Goal: Transaction & Acquisition: Purchase product/service

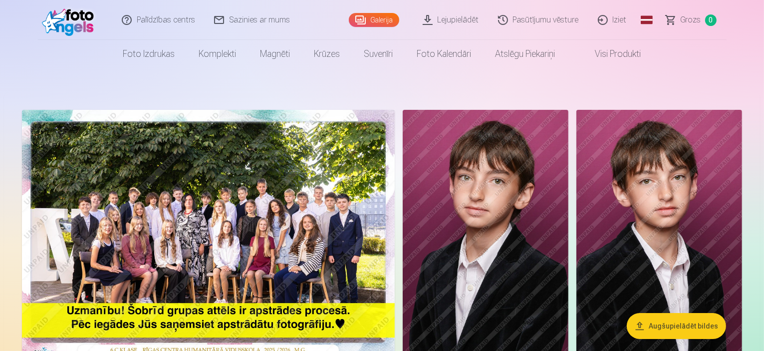
click at [664, 321] on button "Augšupielādēt bildes" at bounding box center [676, 326] width 99 height 26
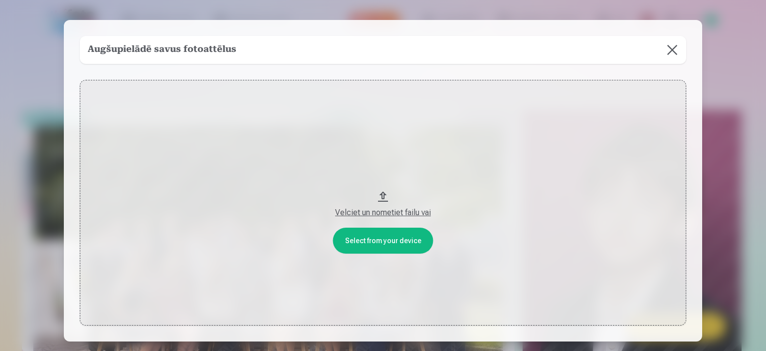
click at [372, 213] on div "Velciet un nometiet failu vai" at bounding box center [383, 213] width 587 height 12
click at [670, 50] on button at bounding box center [672, 50] width 28 height 28
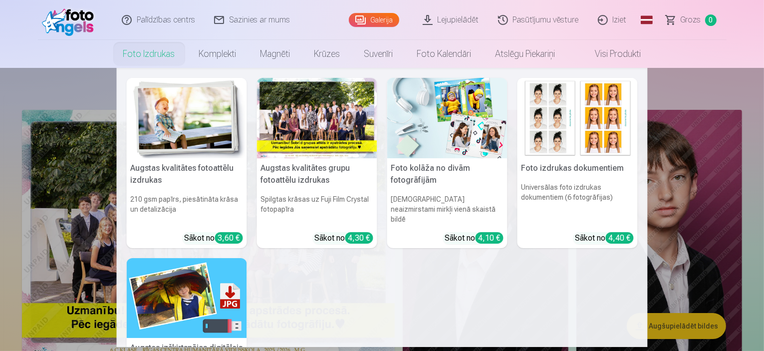
click at [329, 140] on div at bounding box center [317, 118] width 120 height 80
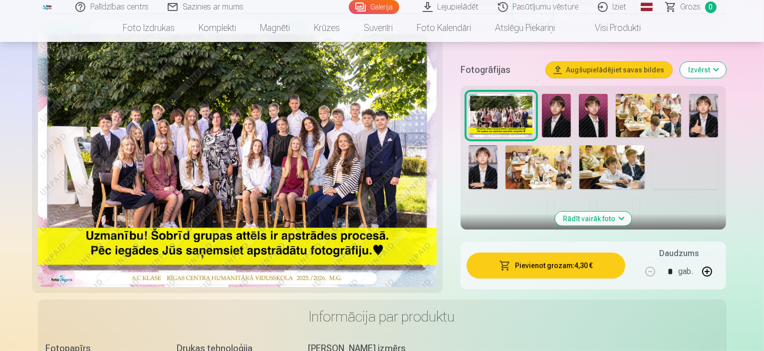
scroll to position [349, 0]
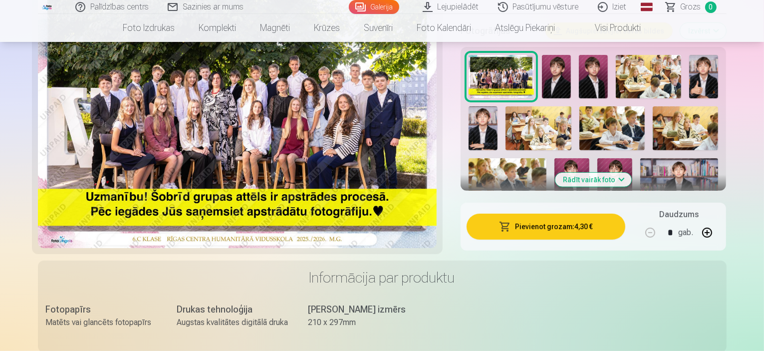
click at [556, 214] on button "Pievienot grozam : 4,30 €" at bounding box center [545, 227] width 159 height 26
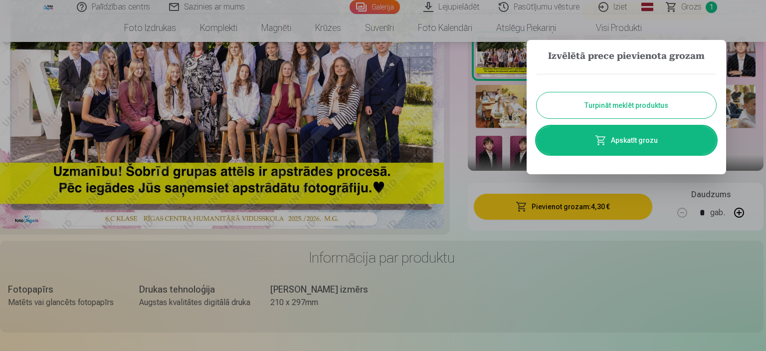
click at [631, 106] on button "Turpināt meklēt produktus" at bounding box center [627, 105] width 180 height 26
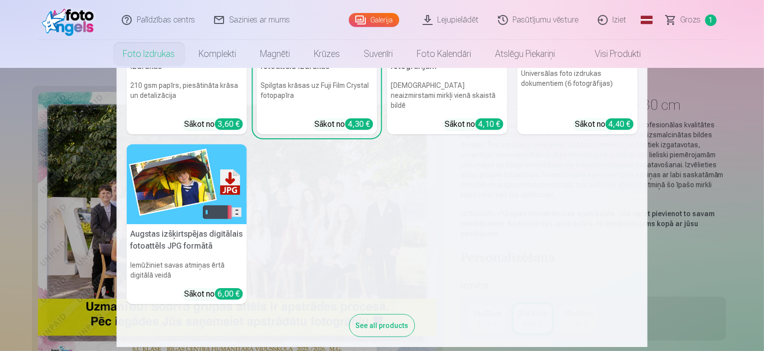
scroll to position [0, 0]
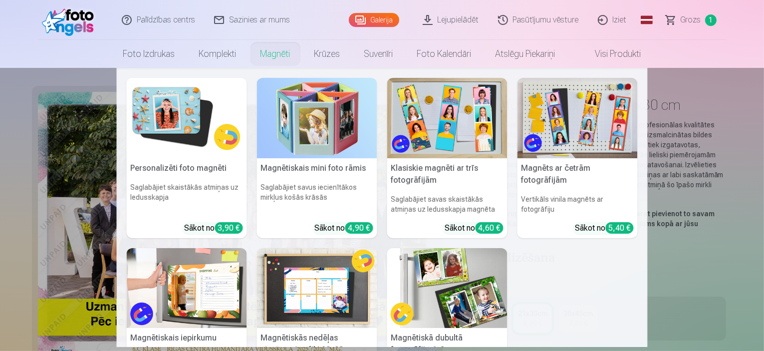
click at [270, 53] on link "Magnēti" at bounding box center [275, 54] width 54 height 28
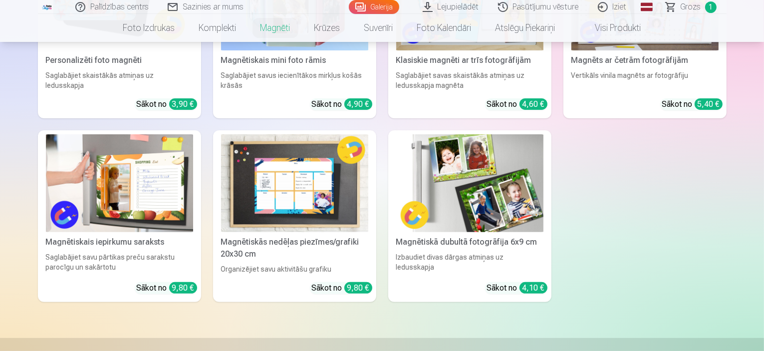
scroll to position [150, 0]
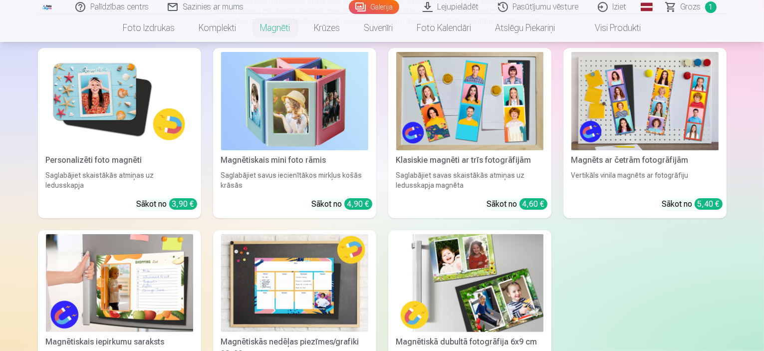
click at [112, 137] on img at bounding box center [119, 101] width 147 height 98
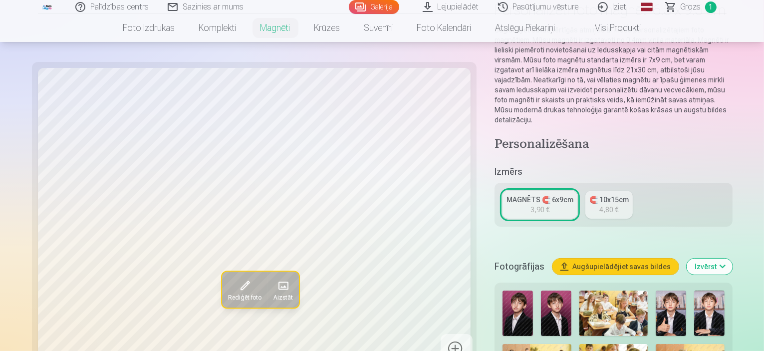
scroll to position [100, 0]
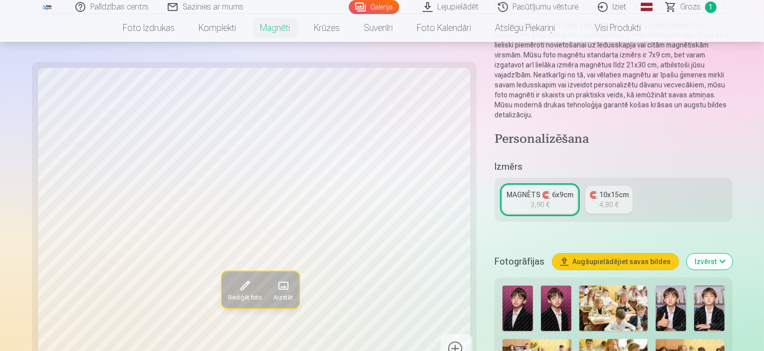
click at [274, 283] on span at bounding box center [282, 286] width 16 height 16
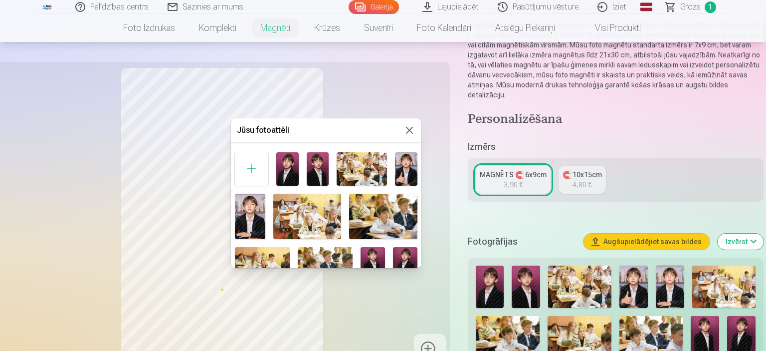
click at [288, 166] on img at bounding box center [287, 168] width 22 height 33
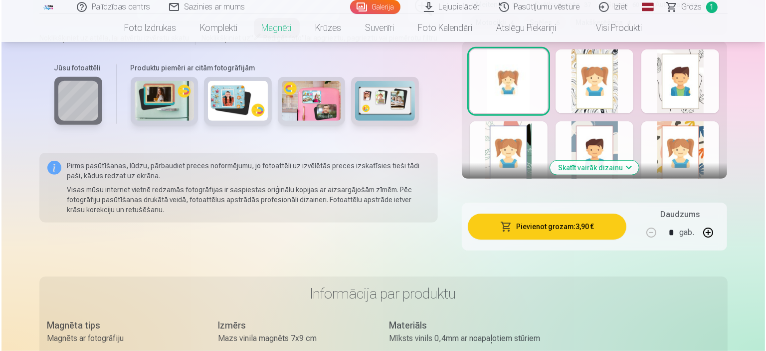
scroll to position [649, 0]
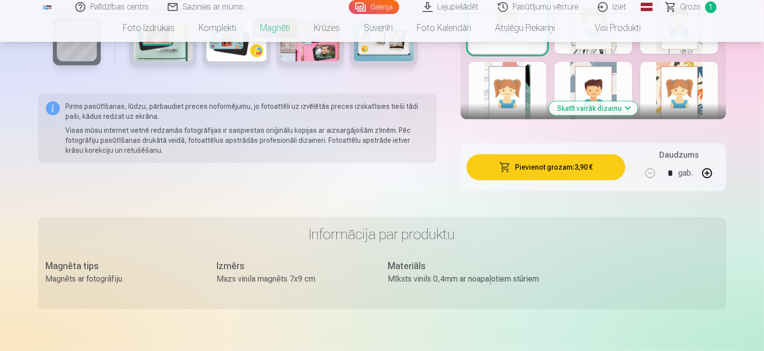
click at [719, 161] on button "button" at bounding box center [707, 173] width 24 height 24
click at [531, 157] on button "Pievienot grozam : 7,80 €" at bounding box center [545, 167] width 159 height 26
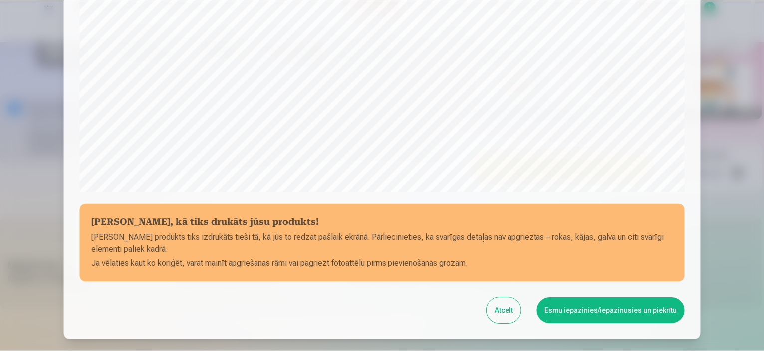
scroll to position [367, 0]
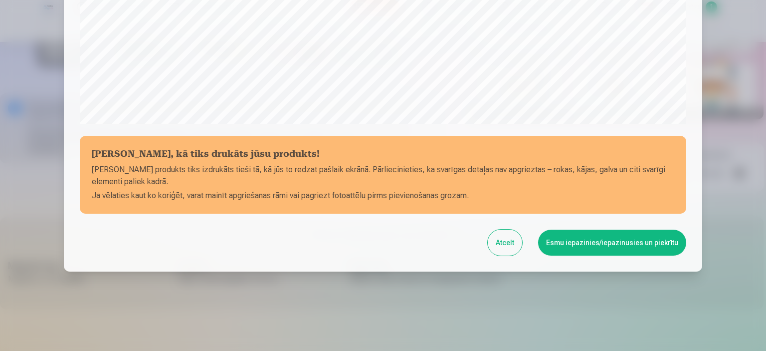
click at [603, 245] on button "Esmu iepazinies/iepazinusies un piekrītu" at bounding box center [612, 242] width 148 height 26
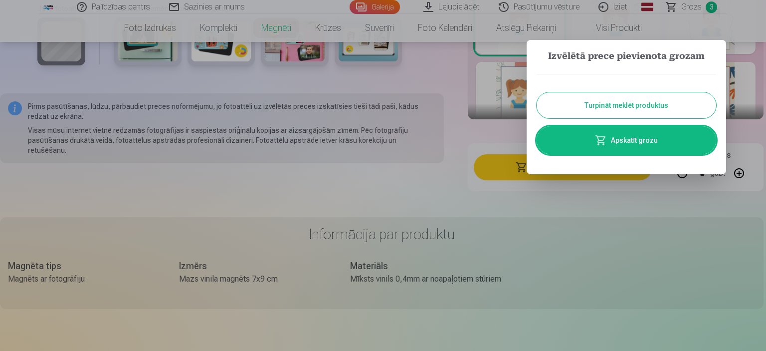
click at [617, 105] on button "Turpināt meklēt produktus" at bounding box center [627, 105] width 180 height 26
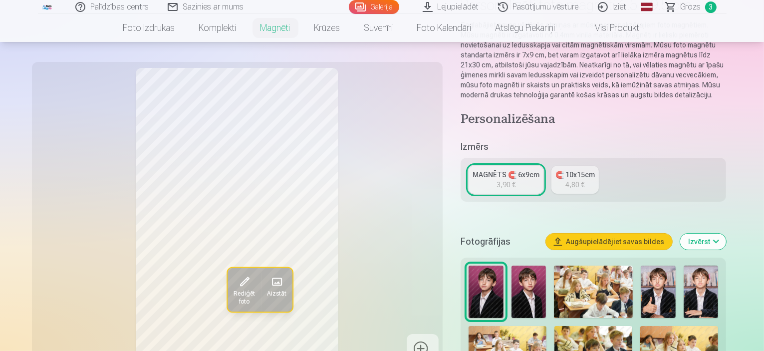
scroll to position [0, 0]
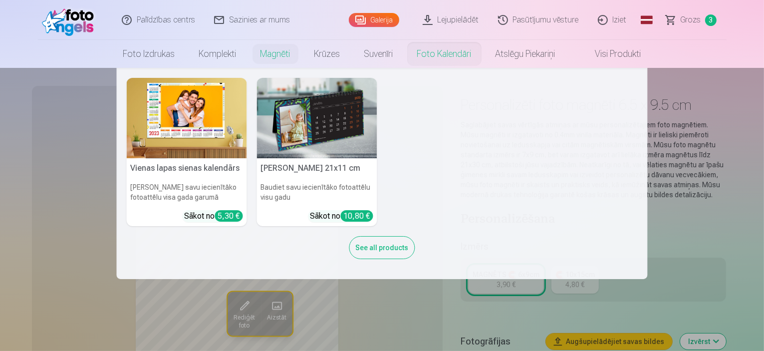
click at [325, 145] on img at bounding box center [317, 118] width 120 height 80
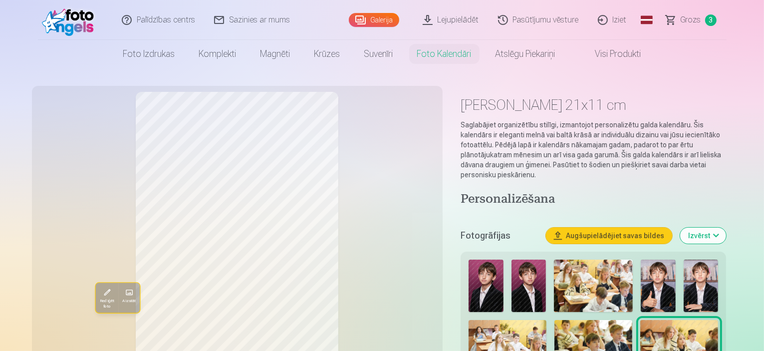
type input "*"
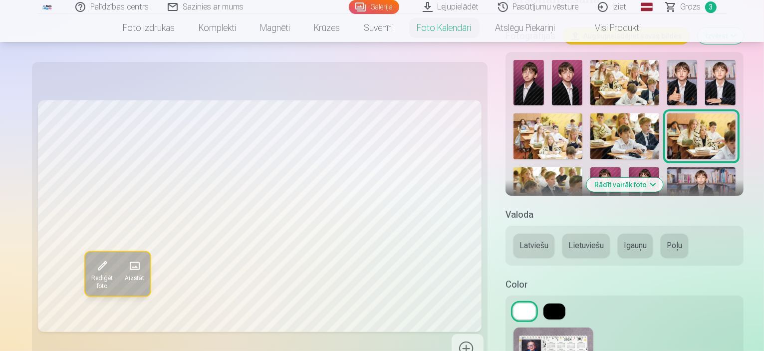
scroll to position [100, 0]
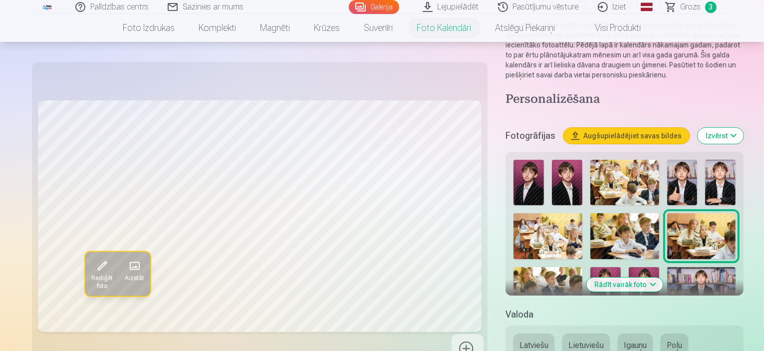
click at [563, 321] on img at bounding box center [543, 341] width 60 height 40
click at [667, 267] on img at bounding box center [701, 290] width 68 height 46
click at [552, 173] on img at bounding box center [567, 182] width 30 height 45
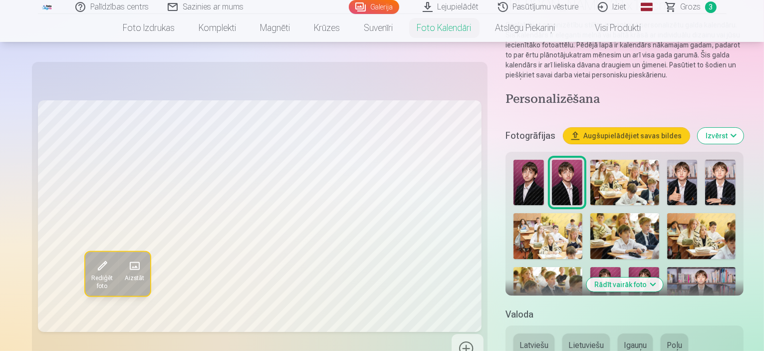
click at [513, 177] on img at bounding box center [528, 182] width 30 height 45
click at [659, 267] on img at bounding box center [644, 290] width 30 height 46
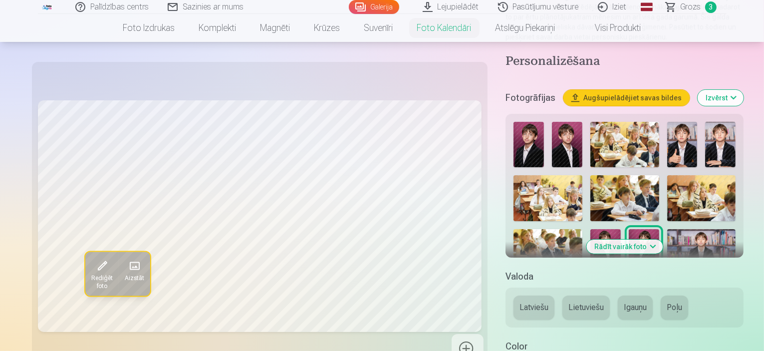
scroll to position [200, 0]
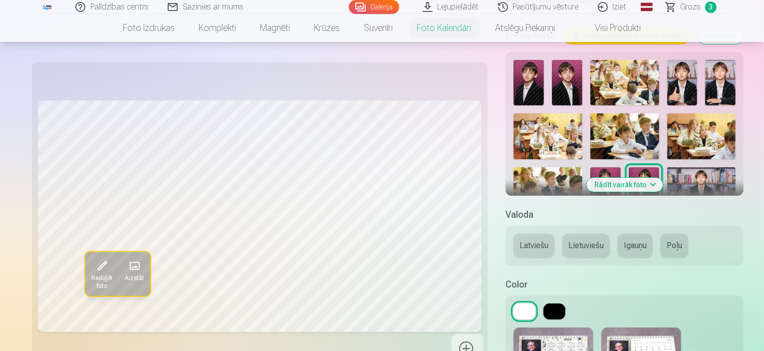
click at [513, 233] on button "Latviešu" at bounding box center [533, 245] width 41 height 24
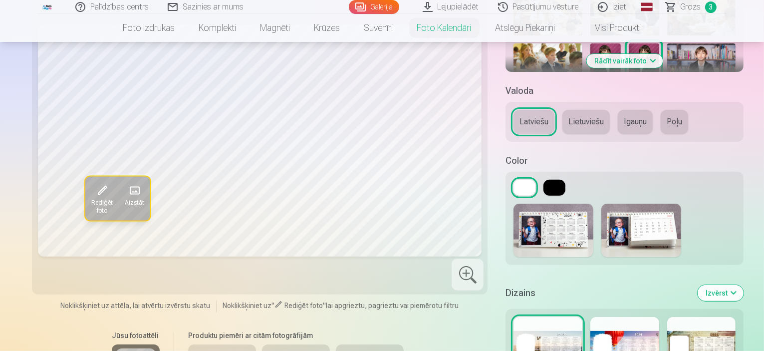
scroll to position [349, 0]
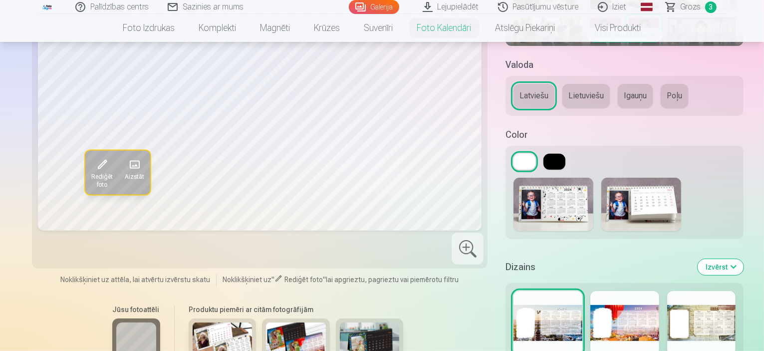
click at [543, 155] on button at bounding box center [554, 162] width 22 height 16
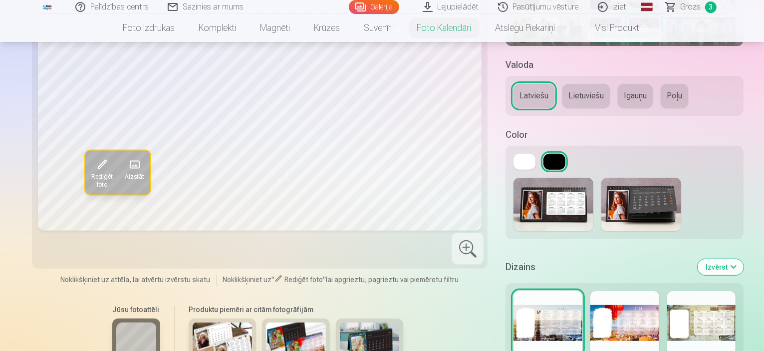
click at [603, 189] on img at bounding box center [641, 204] width 80 height 53
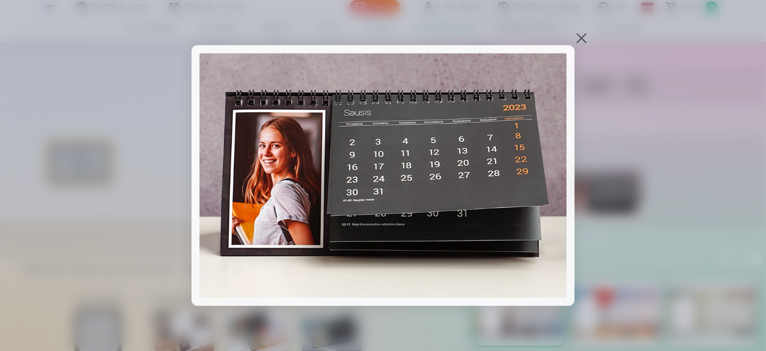
click at [578, 35] on div at bounding box center [582, 38] width 14 height 14
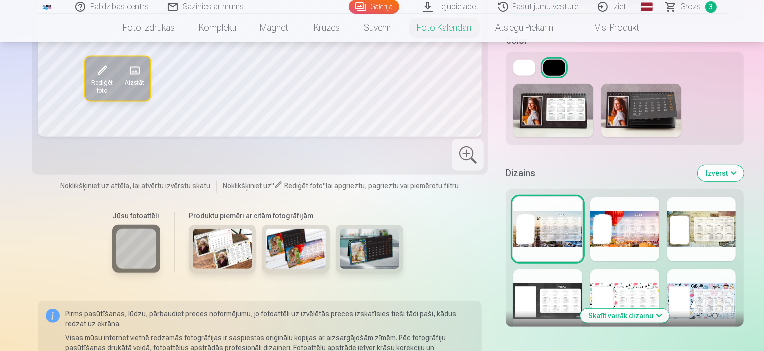
scroll to position [449, 0]
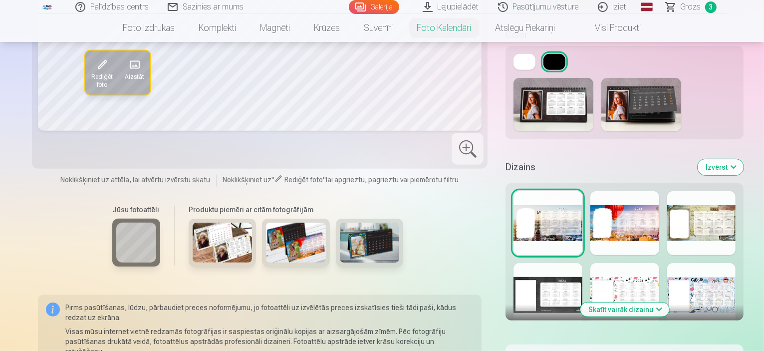
click at [525, 276] on div at bounding box center [547, 295] width 69 height 64
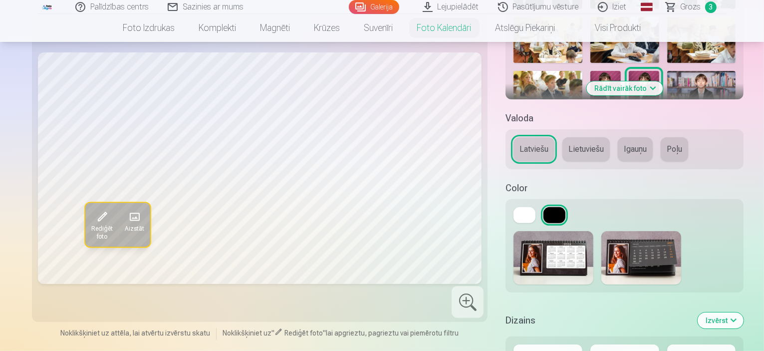
scroll to position [349, 0]
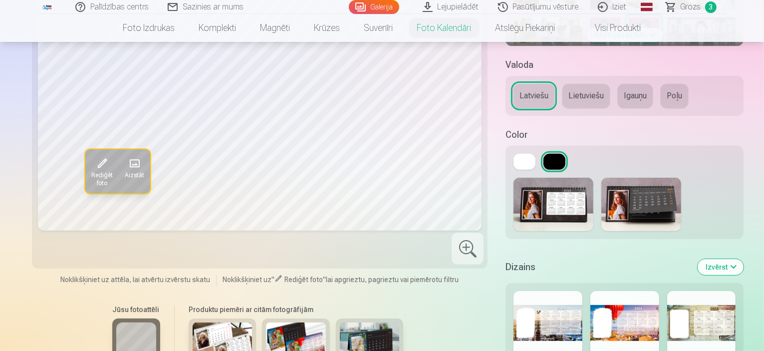
click at [533, 309] on div at bounding box center [547, 323] width 69 height 64
click at [601, 309] on div at bounding box center [624, 323] width 69 height 64
click at [736, 311] on div at bounding box center [701, 323] width 69 height 64
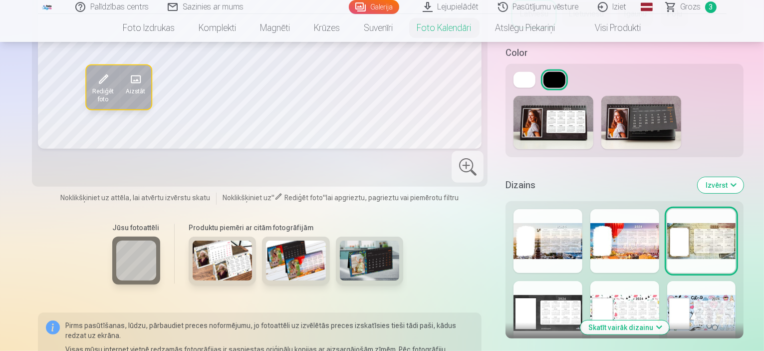
scroll to position [449, 0]
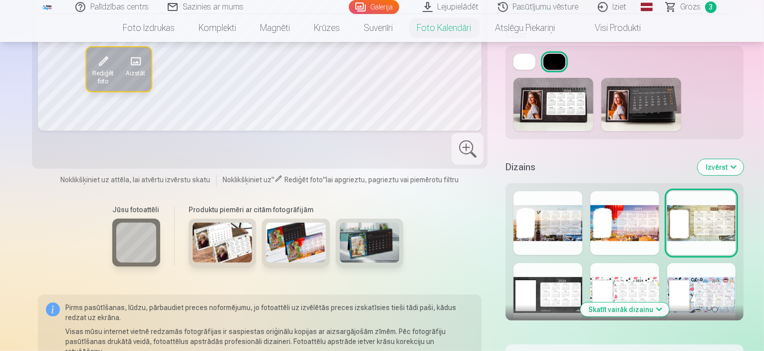
click at [543, 289] on div at bounding box center [547, 295] width 69 height 64
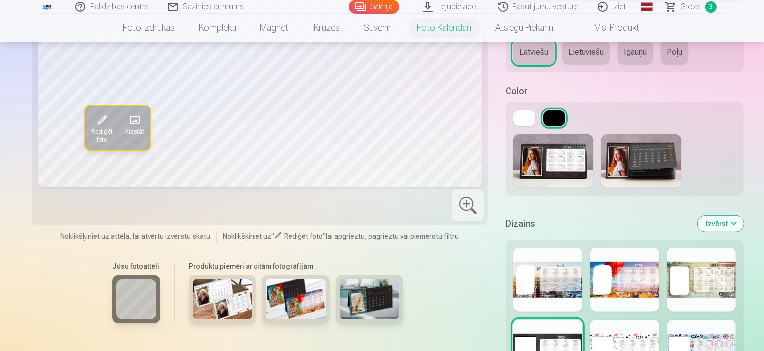
scroll to position [399, 0]
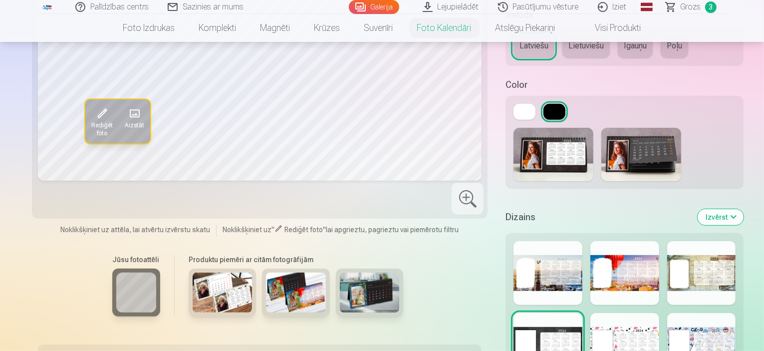
click at [597, 321] on div at bounding box center [624, 345] width 69 height 64
click at [718, 323] on div at bounding box center [701, 345] width 69 height 64
click at [532, 267] on div at bounding box center [547, 273] width 69 height 64
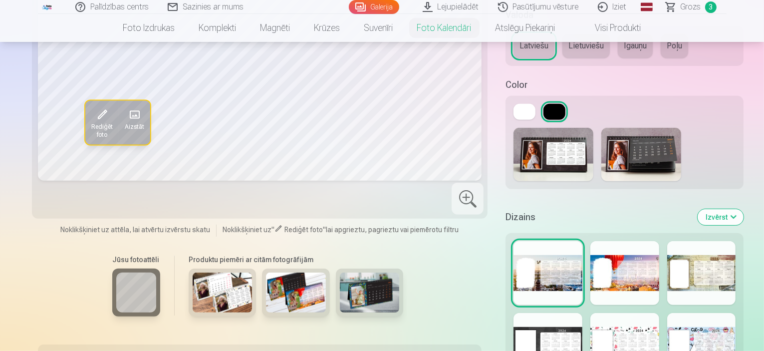
click at [535, 326] on div at bounding box center [547, 345] width 69 height 64
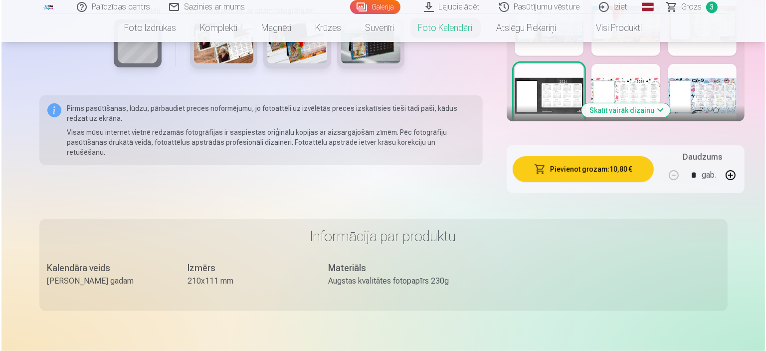
scroll to position [649, 0]
click at [553, 163] on button "Pievienot grozam : 10,80 €" at bounding box center [581, 169] width 141 height 26
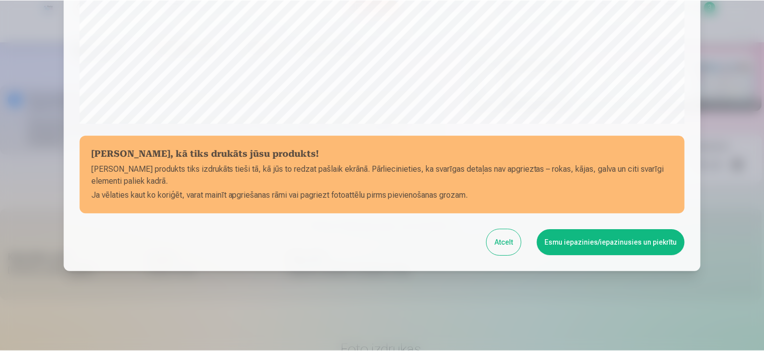
scroll to position [367, 0]
click at [580, 245] on button "Esmu iepazinies/iepazinusies un piekrītu" at bounding box center [612, 242] width 148 height 26
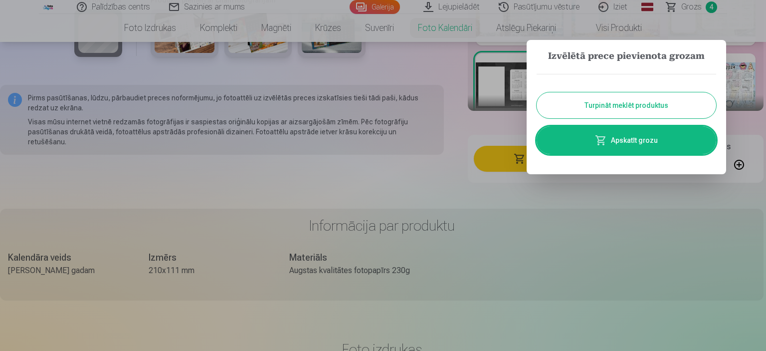
click at [617, 108] on button "Turpināt meklēt produktus" at bounding box center [627, 105] width 180 height 26
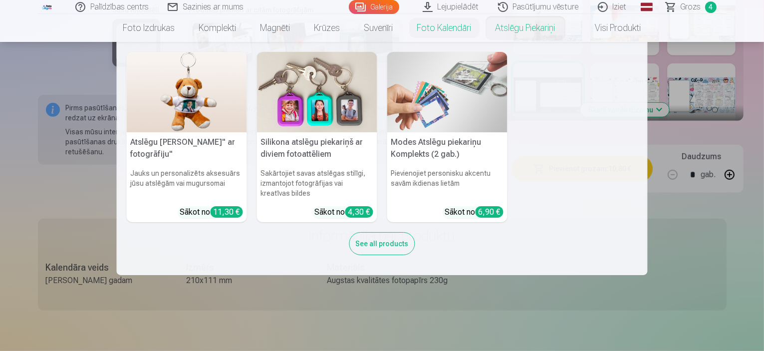
click at [525, 25] on link "Atslēgu piekariņi" at bounding box center [525, 28] width 84 height 28
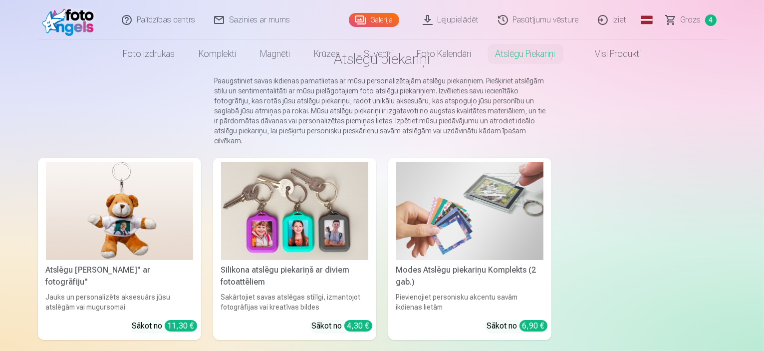
scroll to position [100, 0]
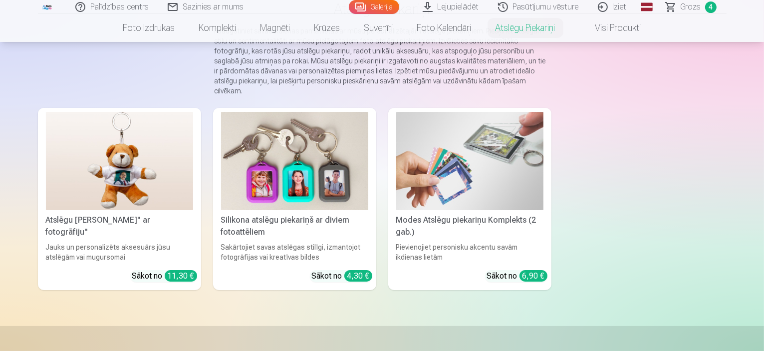
click at [317, 201] on img at bounding box center [294, 161] width 147 height 98
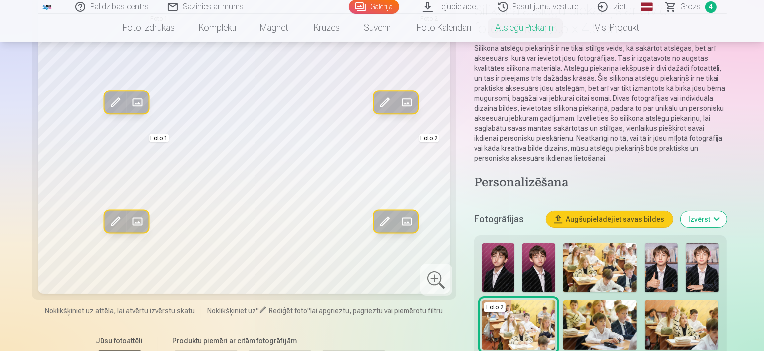
scroll to position [100, 0]
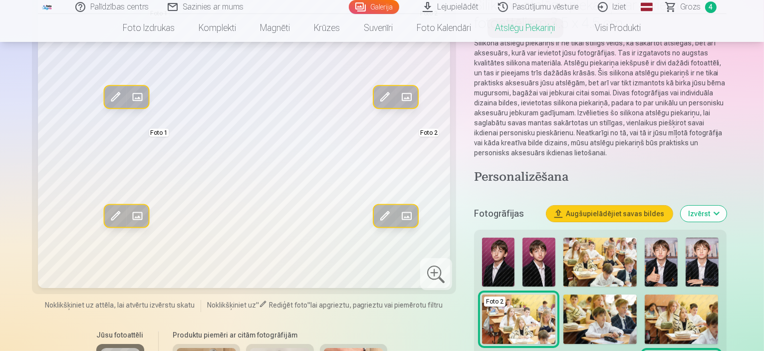
click at [482, 239] on img at bounding box center [498, 261] width 33 height 49
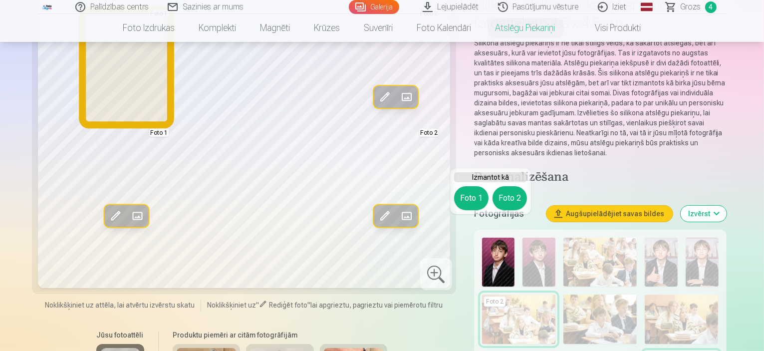
click at [467, 199] on button "Foto 1" at bounding box center [471, 198] width 34 height 24
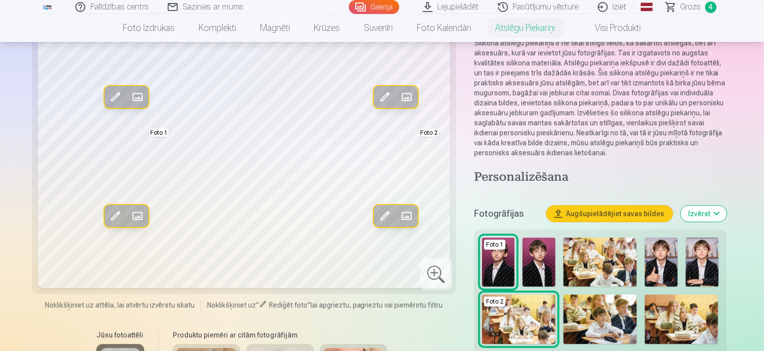
click at [645, 237] on img at bounding box center [661, 261] width 33 height 49
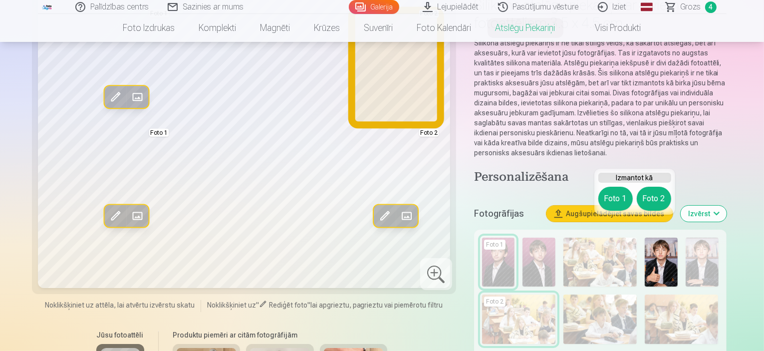
click at [660, 199] on button "Foto 2" at bounding box center [654, 199] width 34 height 24
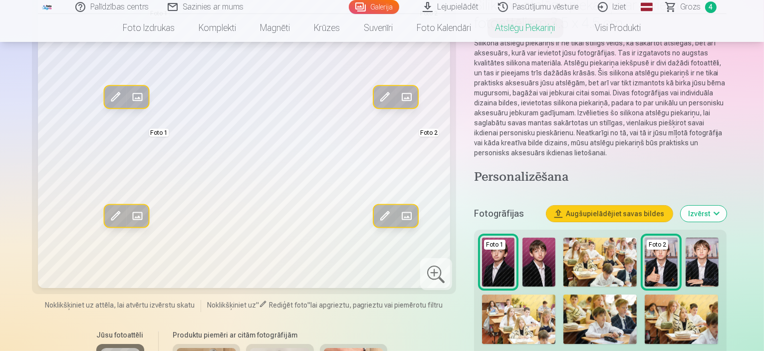
click at [645, 237] on img at bounding box center [661, 261] width 33 height 49
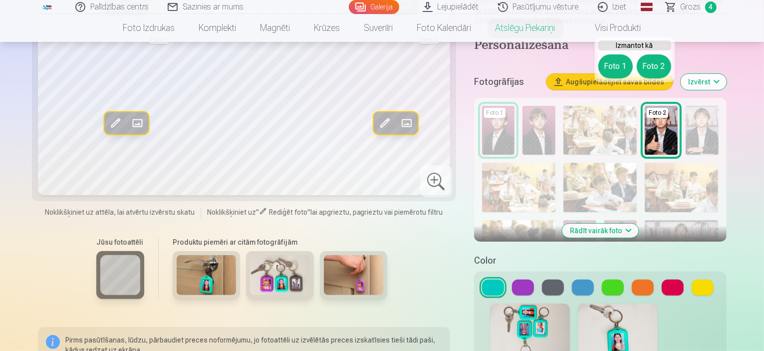
scroll to position [249, 0]
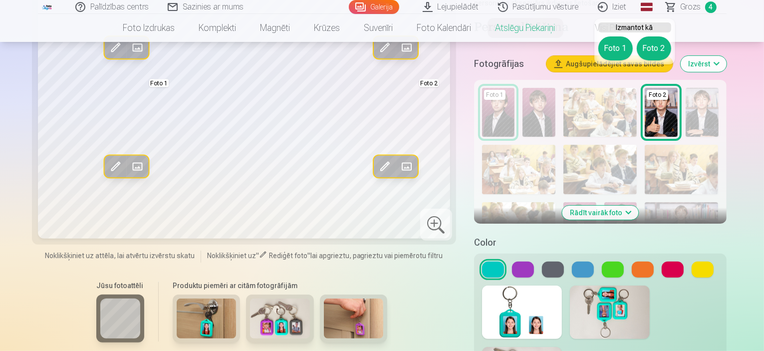
click at [521, 261] on button at bounding box center [523, 269] width 22 height 16
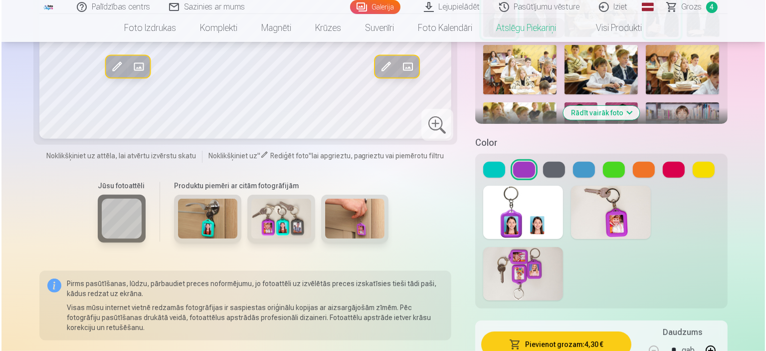
scroll to position [399, 0]
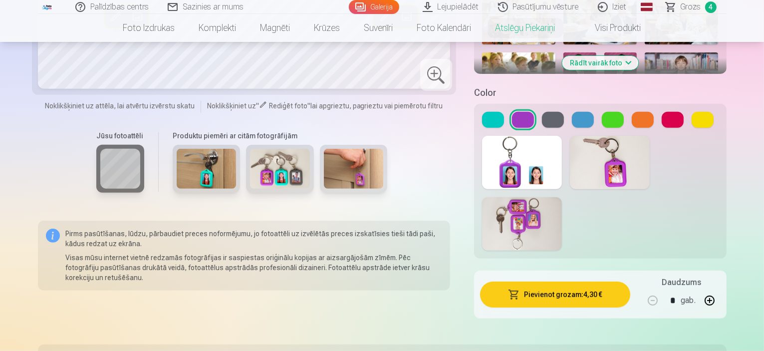
click at [721, 288] on button "button" at bounding box center [709, 300] width 24 height 24
type input "*"
click at [545, 281] on button "Pievienot grozam : 8,60 €" at bounding box center [555, 294] width 150 height 26
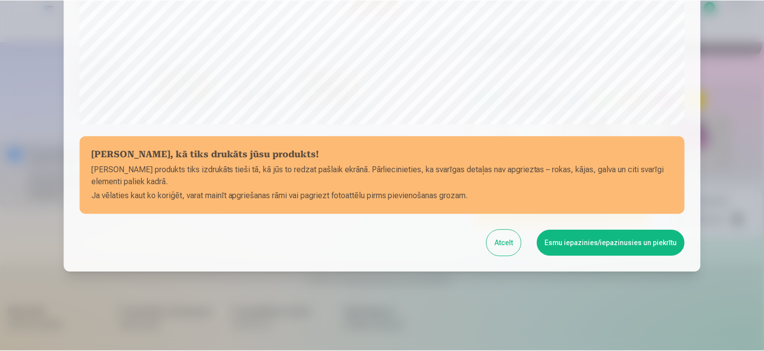
scroll to position [367, 0]
click at [586, 245] on button "Esmu iepazinies/iepazinusies un piekrītu" at bounding box center [612, 242] width 148 height 26
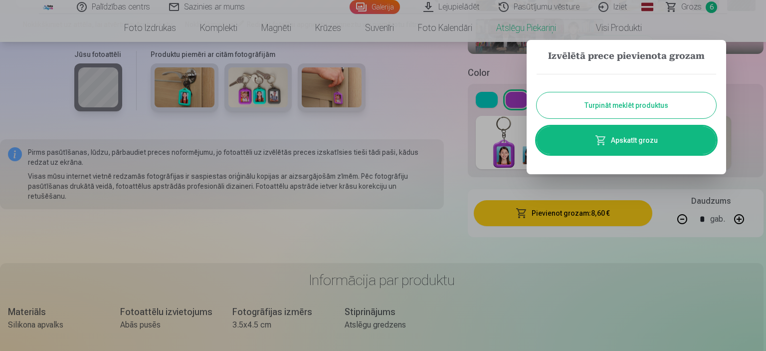
click at [631, 103] on button "Turpināt meklēt produktus" at bounding box center [627, 105] width 180 height 26
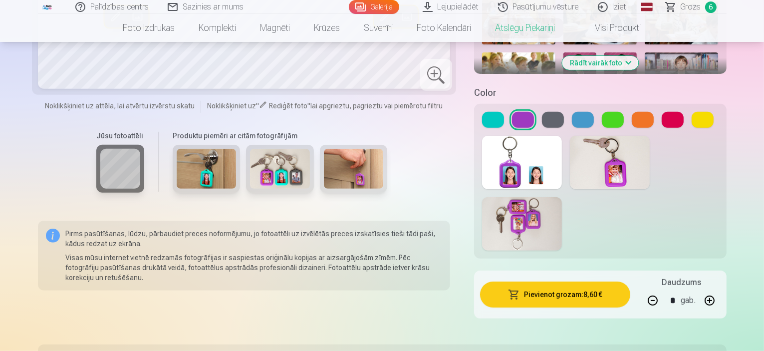
click at [686, 2] on span "Grozs" at bounding box center [690, 7] width 20 height 12
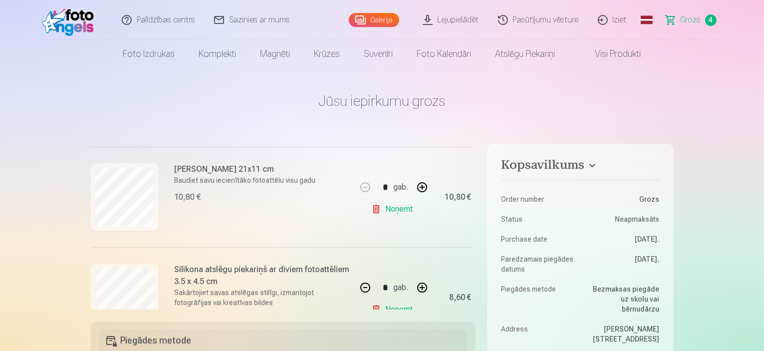
scroll to position [339, 0]
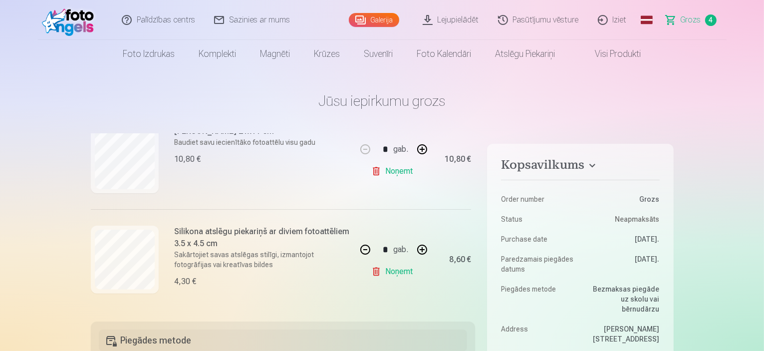
click at [420, 248] on button "button" at bounding box center [422, 249] width 24 height 24
type input "*"
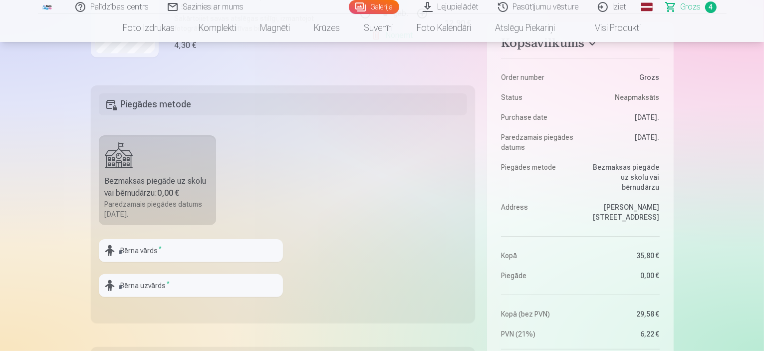
scroll to position [249, 0]
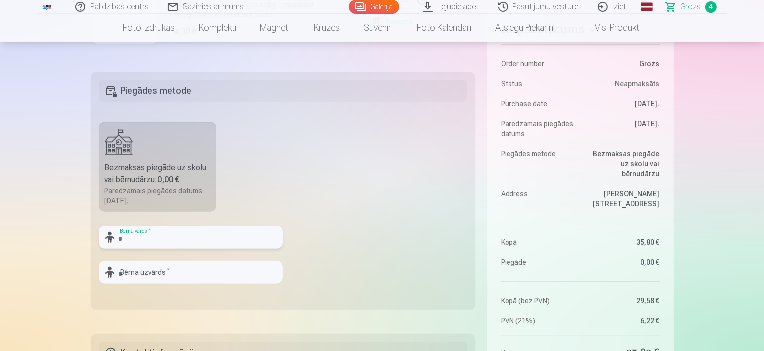
click at [171, 242] on input "text" at bounding box center [191, 236] width 184 height 23
type input "*******"
click at [179, 271] on input "text" at bounding box center [191, 271] width 184 height 23
type input "*****"
click at [334, 268] on fieldset "Piegādes metode Bezmaksas piegāde uz skolu vai bērnudārzu : 0,00 € Paredzamais …" at bounding box center [283, 190] width 385 height 237
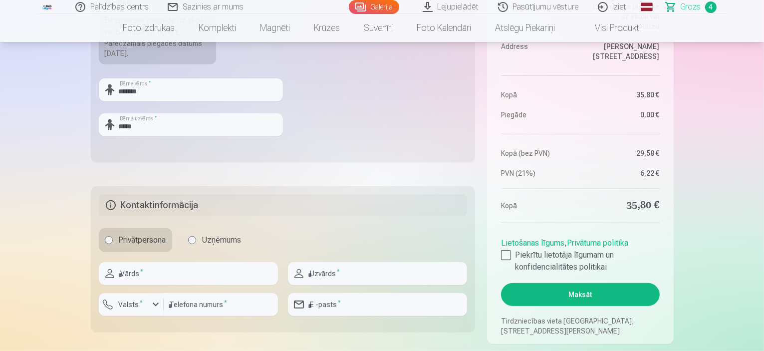
scroll to position [399, 0]
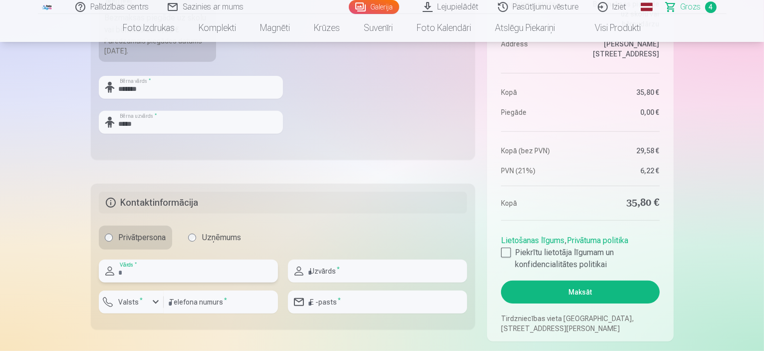
click at [166, 271] on input "text" at bounding box center [188, 270] width 179 height 23
type input "****"
click at [355, 273] on input "text" at bounding box center [377, 270] width 179 height 23
type input "*****"
click at [257, 303] on input "number" at bounding box center [221, 301] width 114 height 23
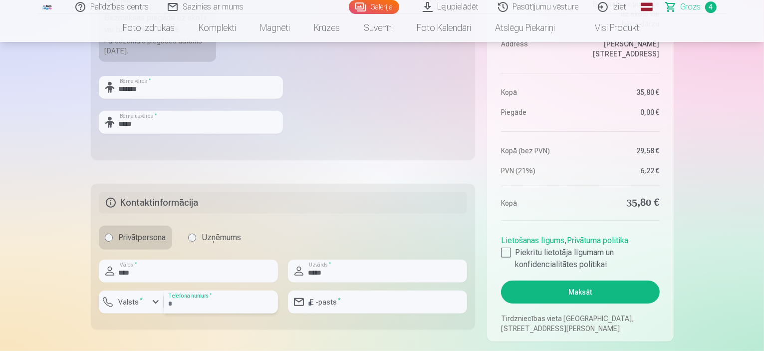
type input "********"
click at [418, 302] on input "email" at bounding box center [377, 301] width 179 height 23
type input "**********"
click at [423, 323] on fieldset "**********" at bounding box center [283, 257] width 385 height 146
click at [507, 251] on div at bounding box center [506, 252] width 10 height 10
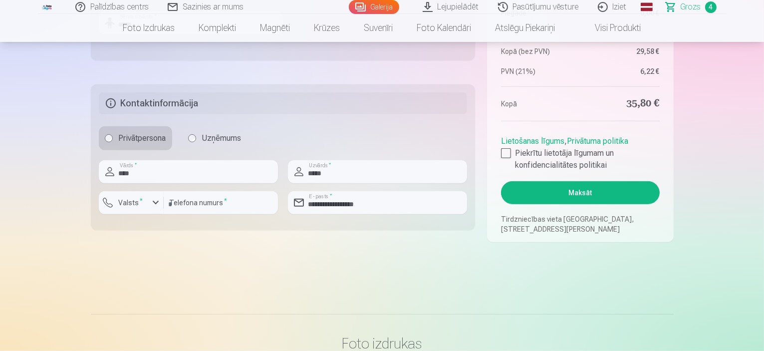
scroll to position [499, 0]
click at [578, 189] on button "Maksāt" at bounding box center [580, 192] width 158 height 23
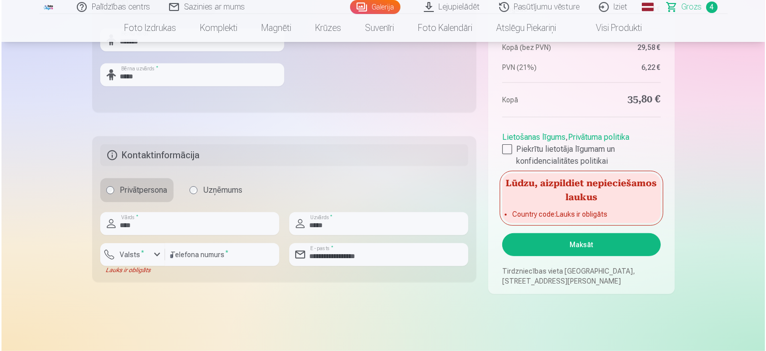
scroll to position [449, 0]
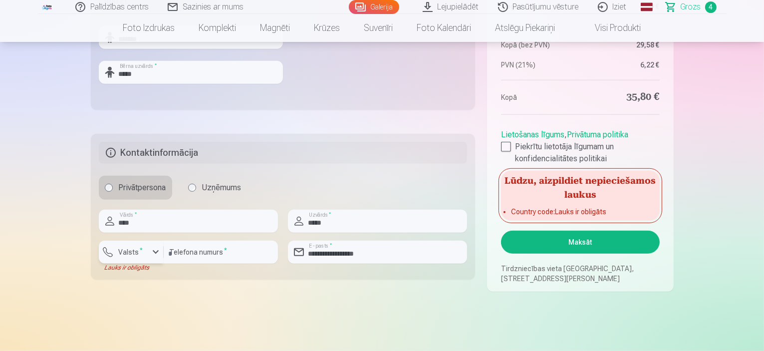
click at [150, 252] on div "button" at bounding box center [156, 252] width 12 height 12
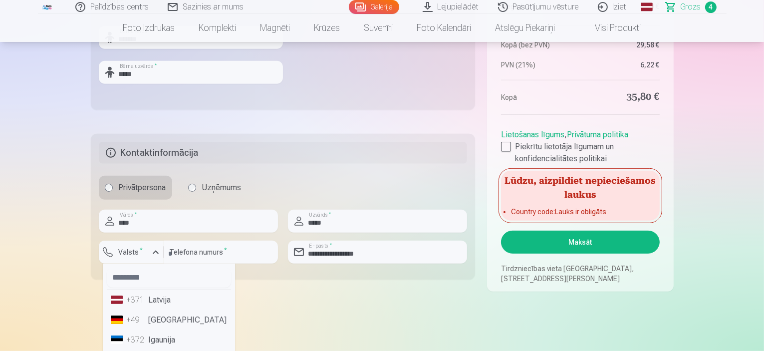
click at [158, 302] on li "+371 Latvija" at bounding box center [169, 300] width 124 height 20
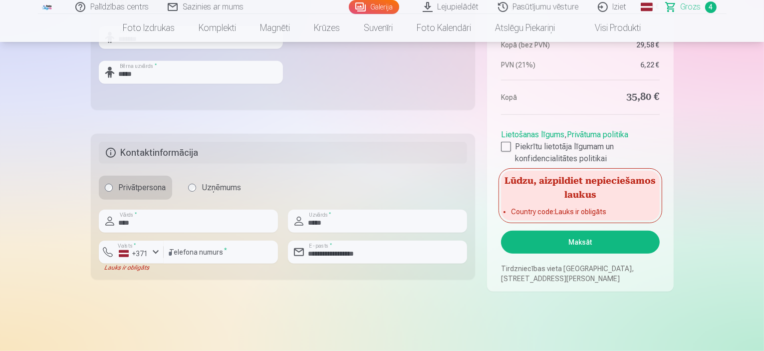
click at [573, 242] on button "Maksāt" at bounding box center [580, 241] width 158 height 23
